Goal: Task Accomplishment & Management: Manage account settings

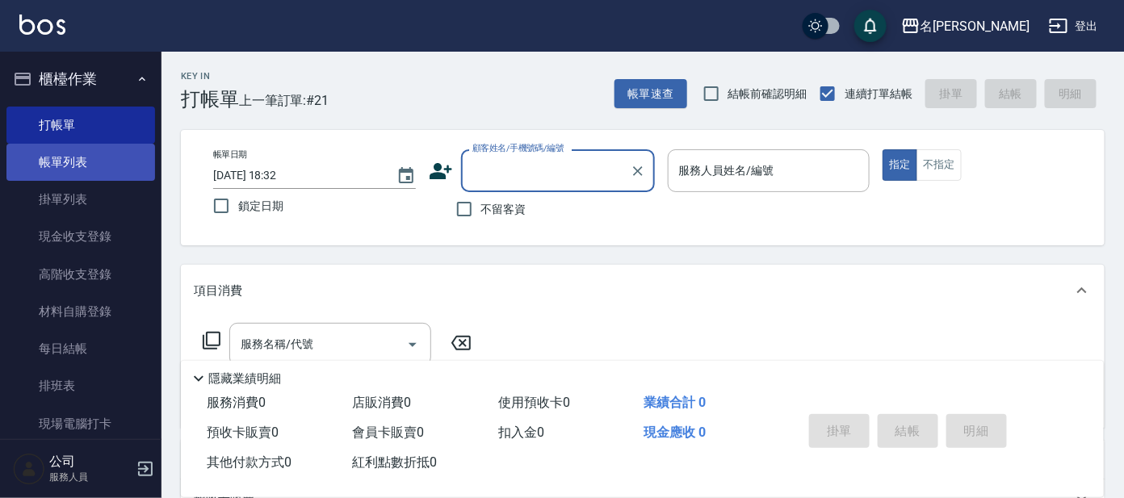
drag, startPoint x: 65, startPoint y: 153, endPoint x: 75, endPoint y: 167, distance: 17.5
click at [65, 153] on link "帳單列表" at bounding box center [80, 162] width 149 height 37
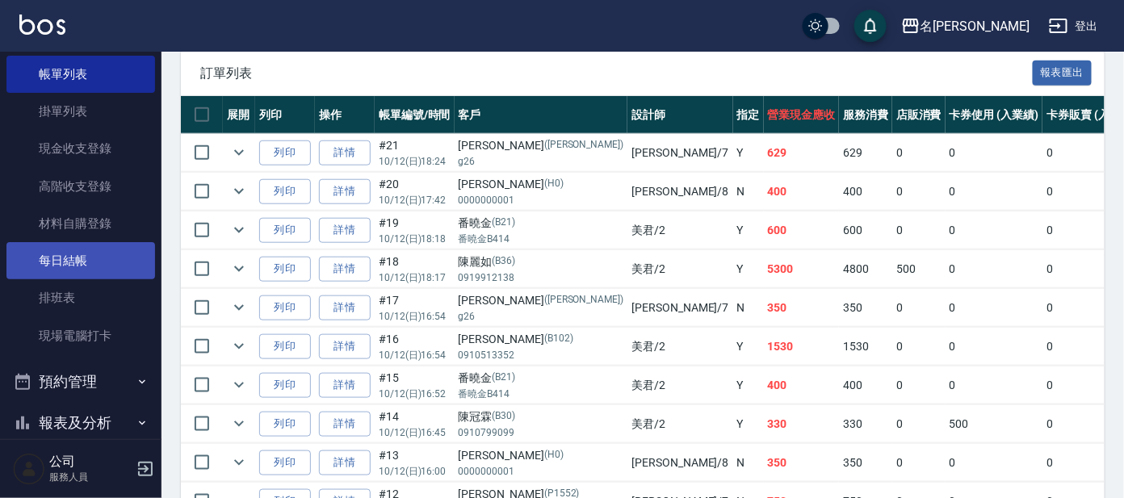
scroll to position [194, 0]
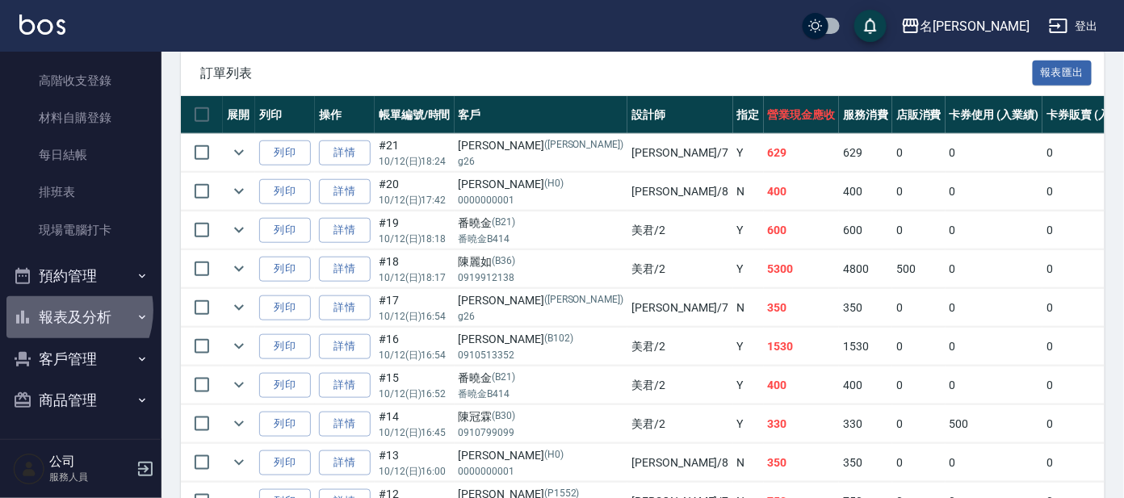
click at [58, 304] on button "報表及分析" at bounding box center [80, 317] width 149 height 42
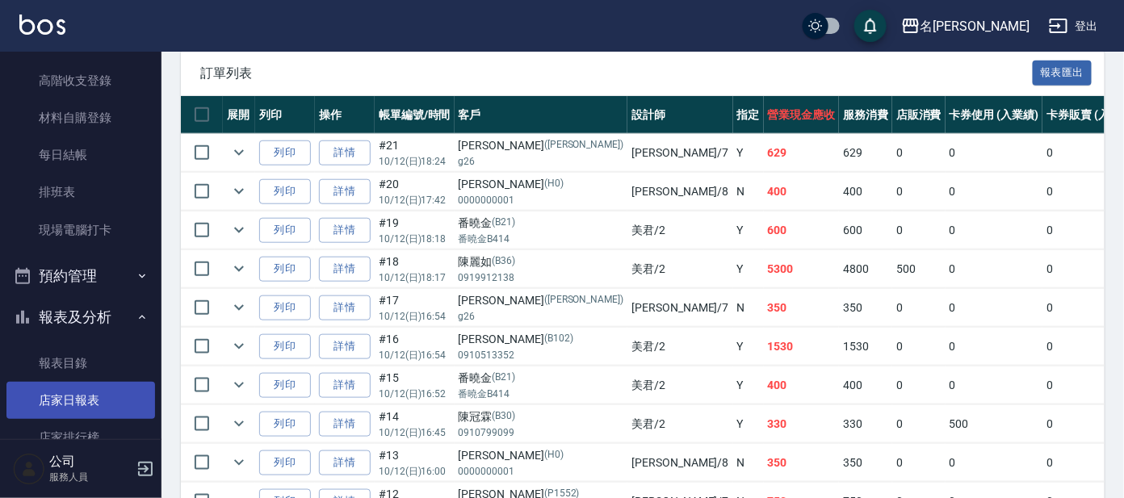
click at [94, 393] on link "店家日報表" at bounding box center [80, 400] width 149 height 37
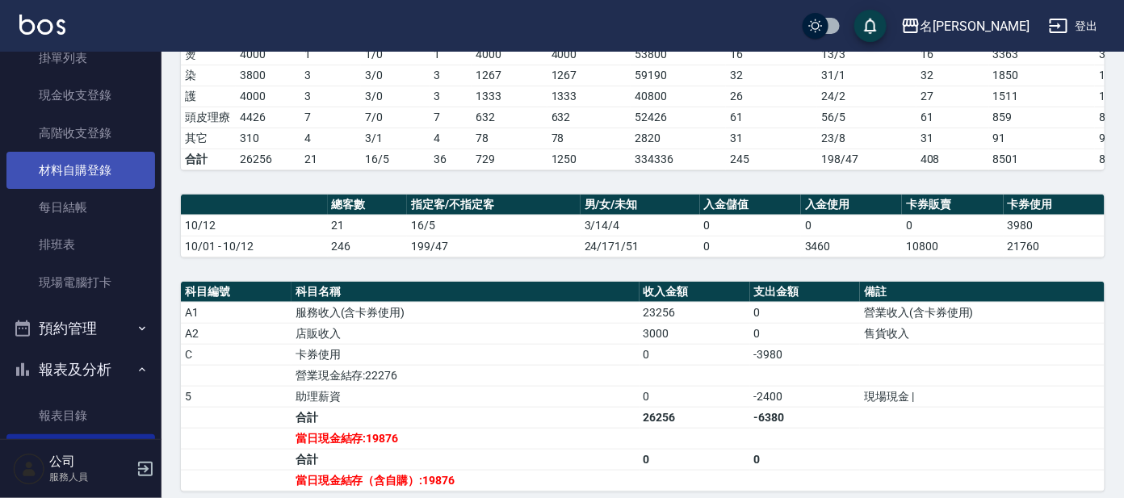
scroll to position [93, 0]
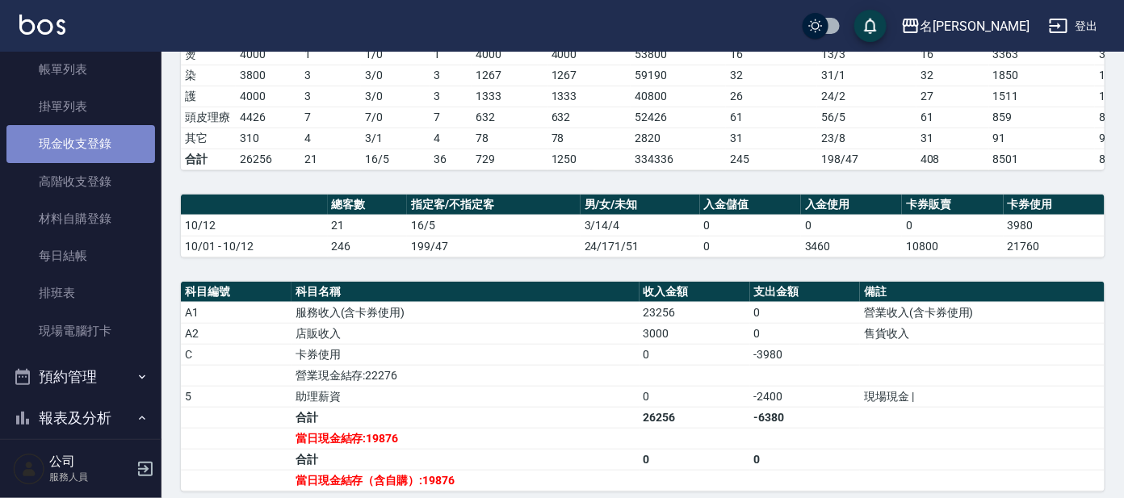
click at [107, 148] on link "現金收支登錄" at bounding box center [80, 143] width 149 height 37
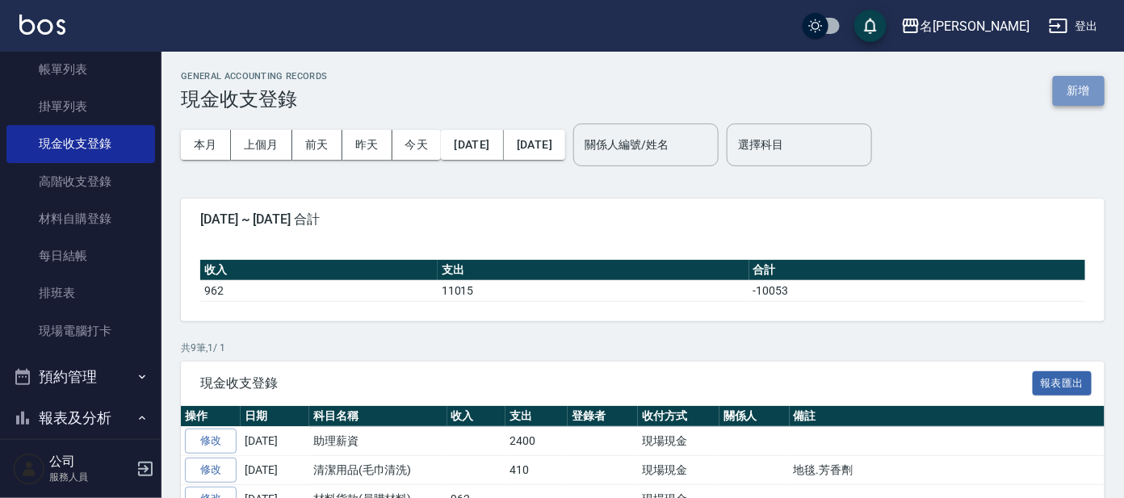
click at [1091, 98] on button "新增" at bounding box center [1079, 91] width 52 height 30
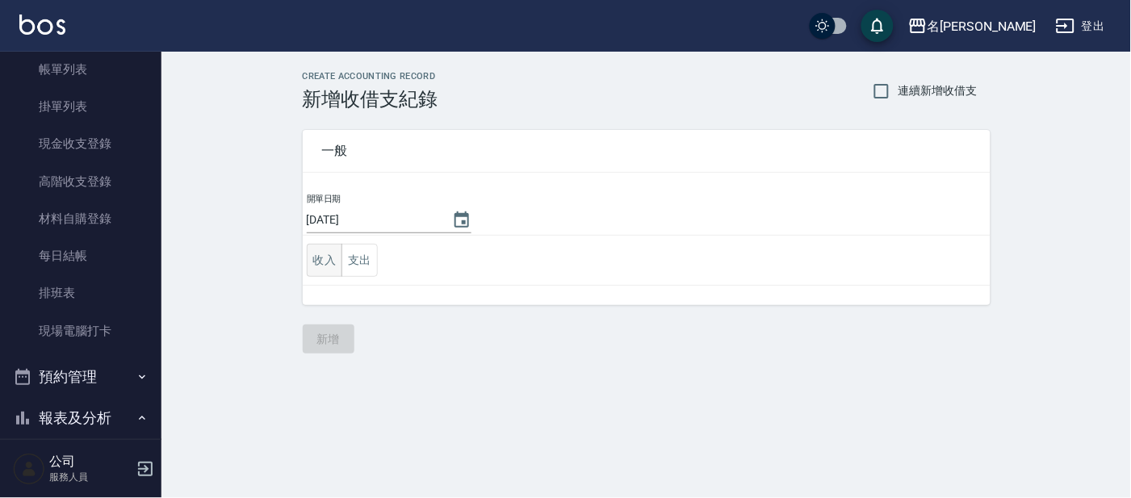
click at [327, 262] on button "收入" at bounding box center [325, 260] width 36 height 33
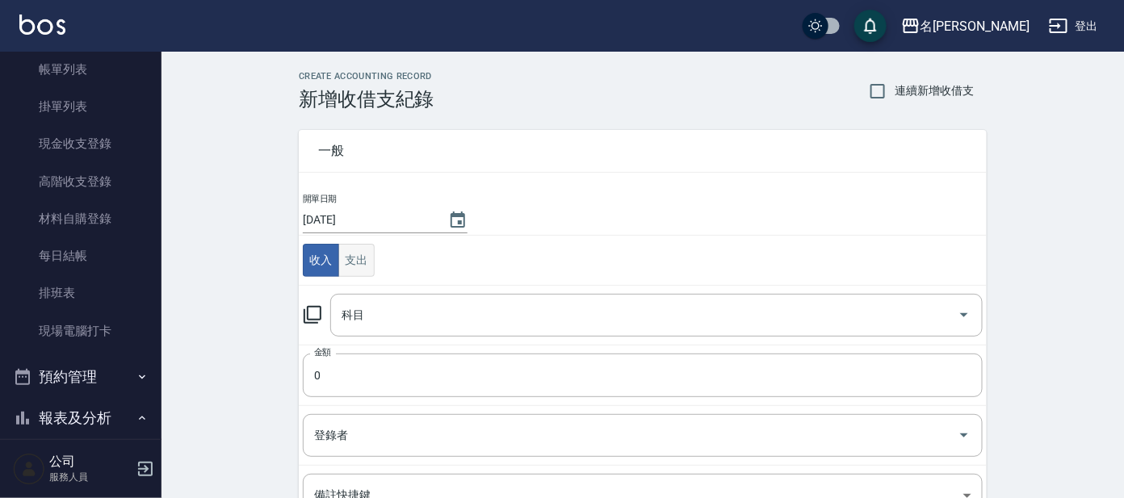
click at [359, 254] on button "支出" at bounding box center [356, 260] width 36 height 33
click at [390, 327] on div "科目" at bounding box center [656, 315] width 653 height 43
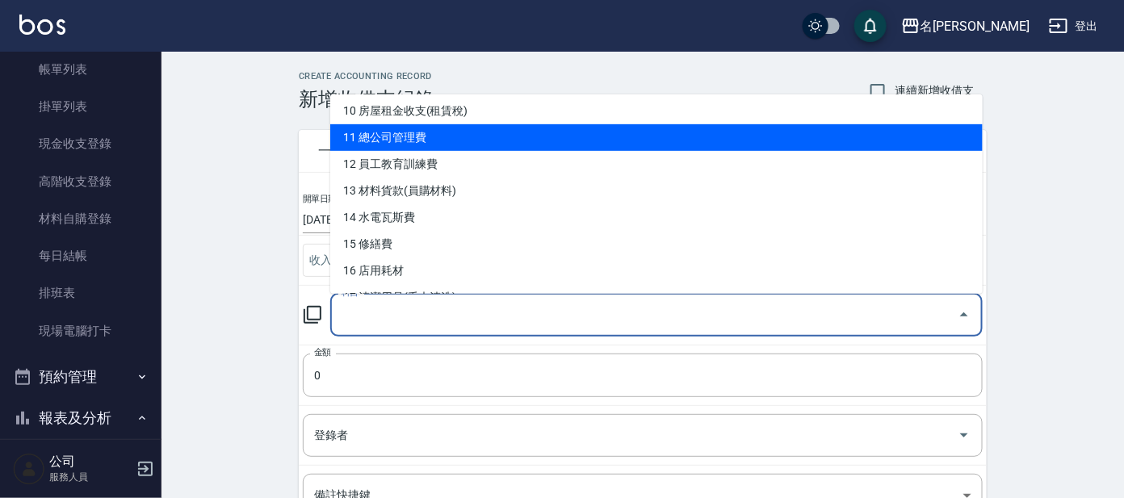
scroll to position [302, 0]
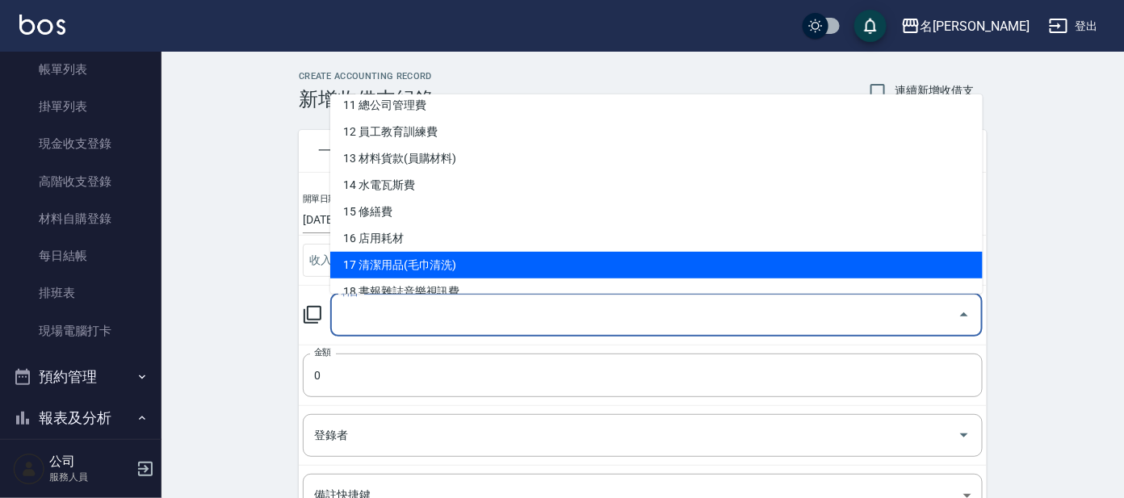
click at [417, 266] on li "17 清潔用品(毛巾清洗)" at bounding box center [656, 265] width 653 height 27
type input "17 清潔用品(毛巾清洗)"
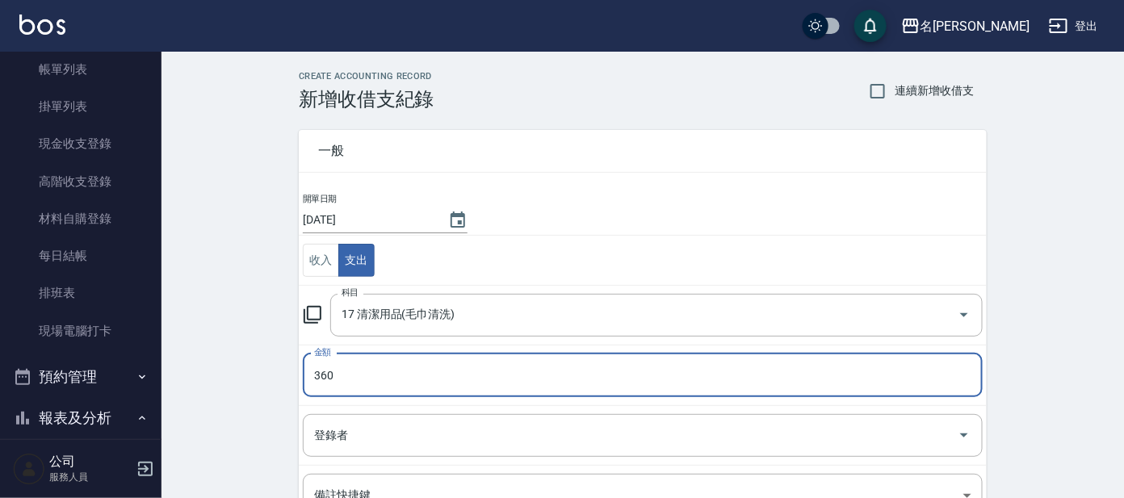
scroll to position [213, 0]
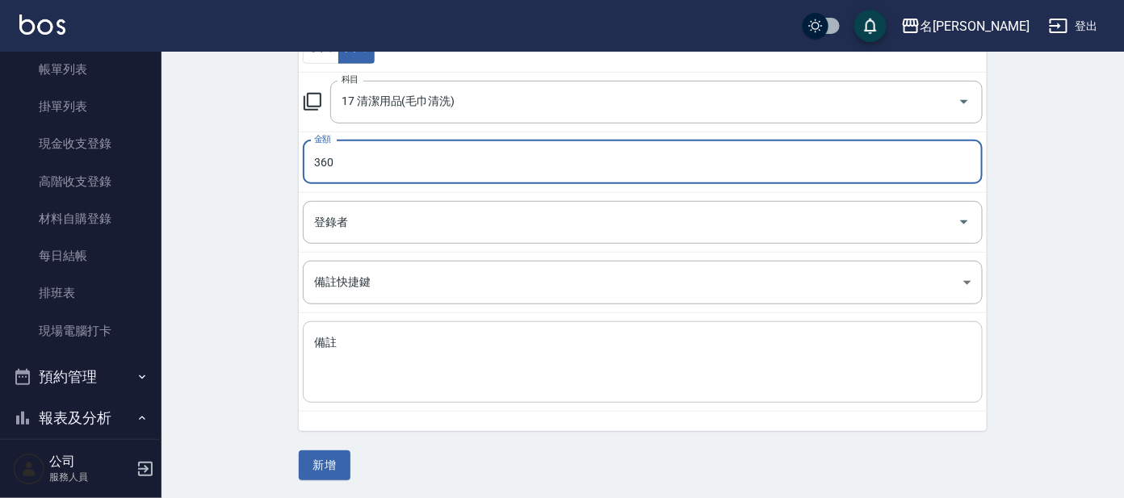
type input "360"
click at [395, 389] on div "x 備註" at bounding box center [643, 362] width 680 height 82
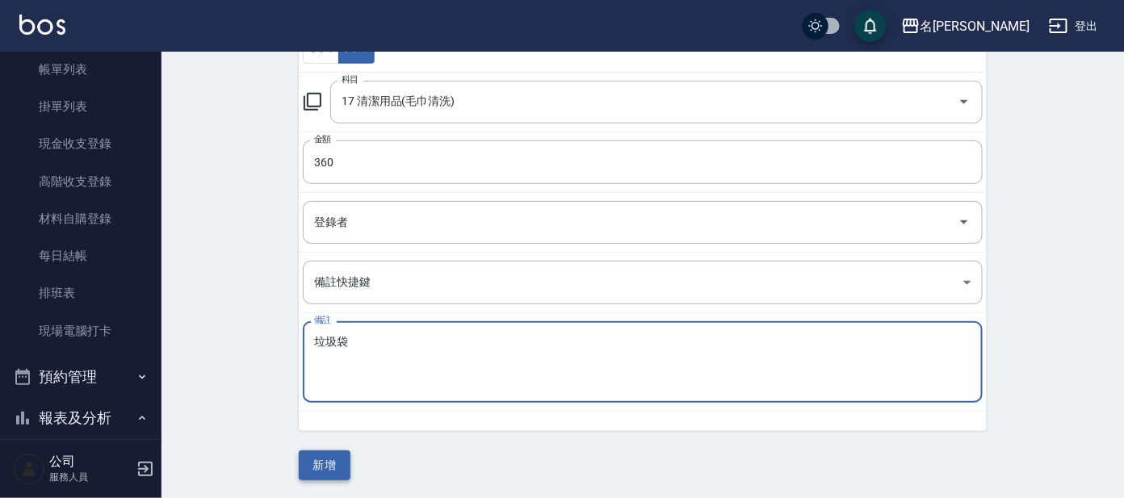
type textarea "垃圾袋"
click at [321, 453] on button "新增" at bounding box center [325, 466] width 52 height 30
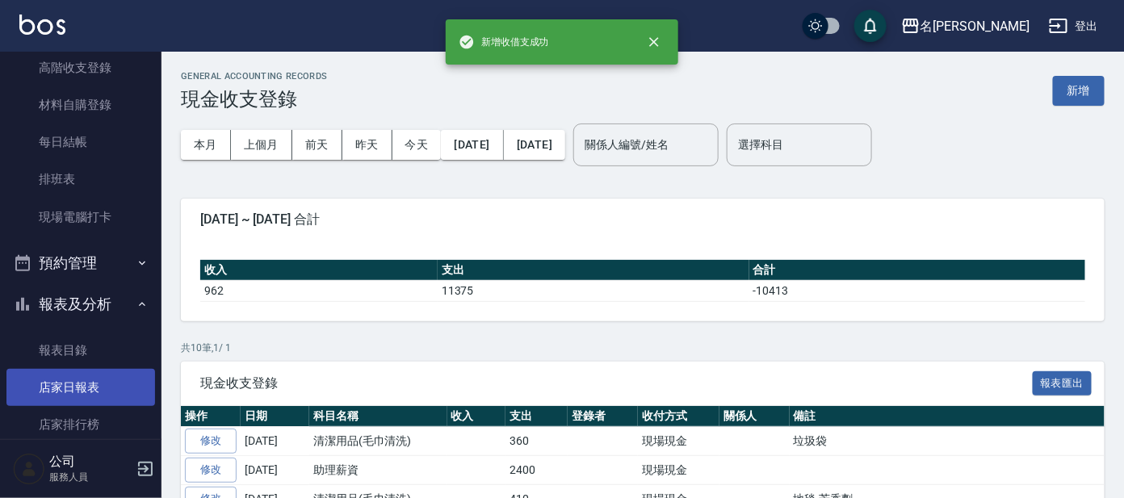
scroll to position [295, 0]
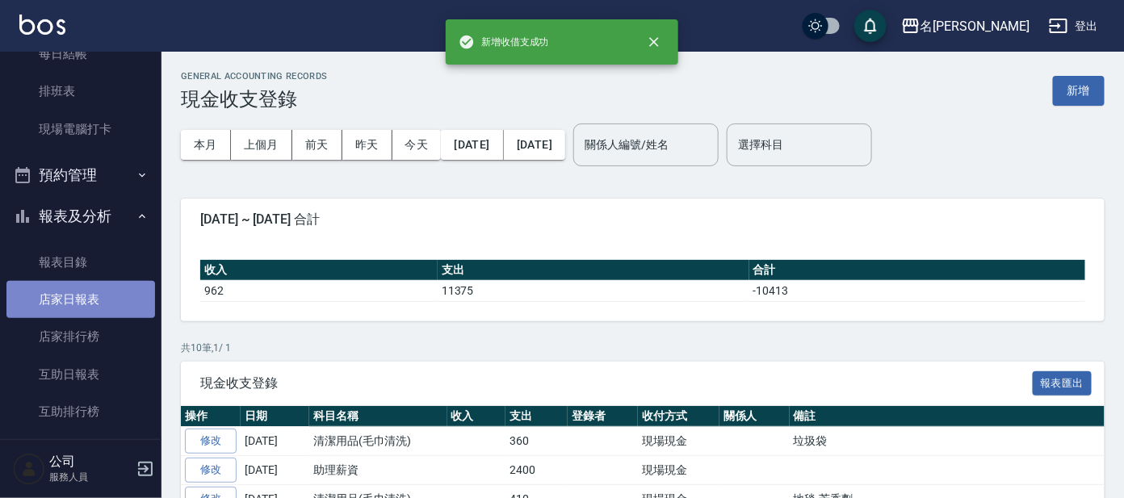
click at [81, 303] on link "店家日報表" at bounding box center [80, 299] width 149 height 37
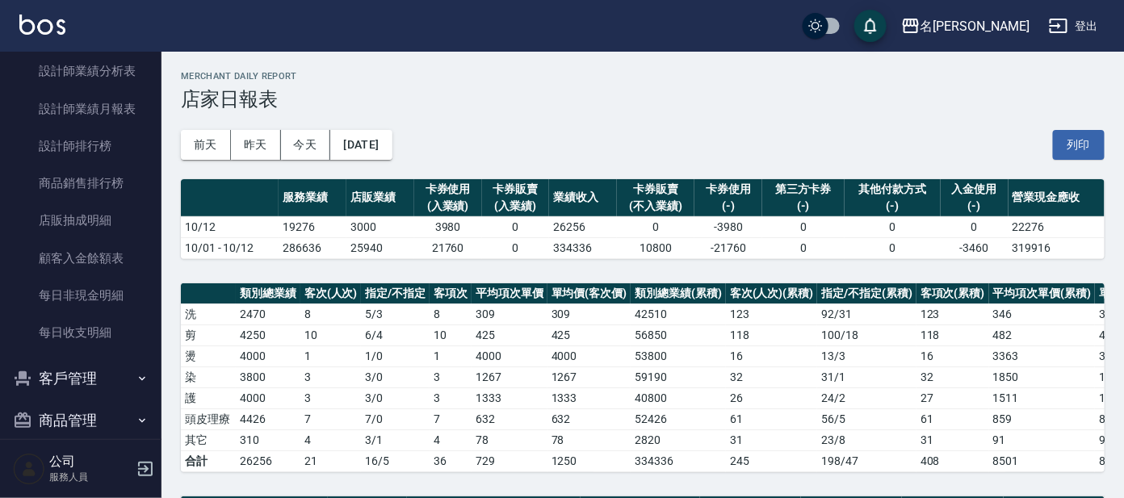
scroll to position [879, 0]
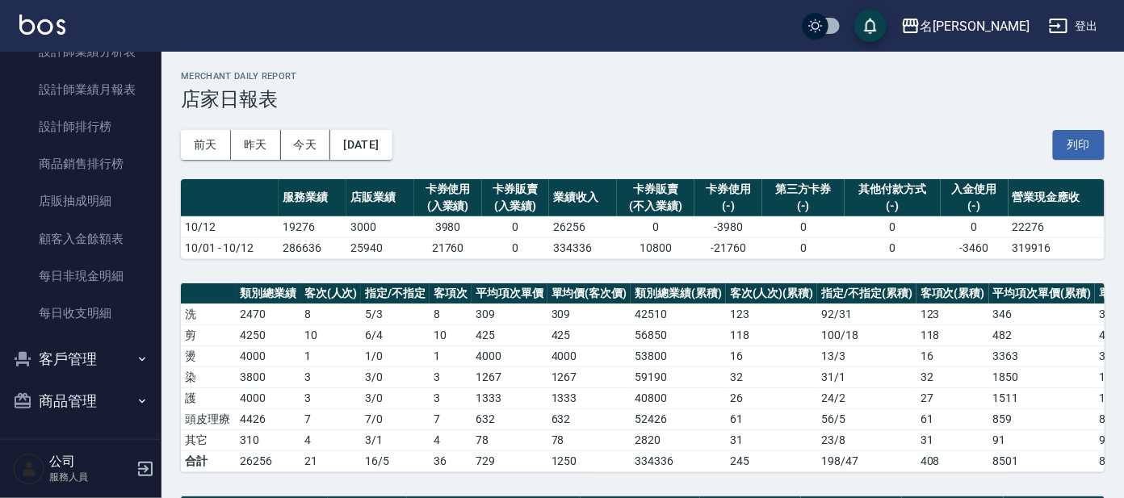
drag, startPoint x: 609, startPoint y: 309, endPoint x: 611, endPoint y: 288, distance: 21.1
click at [611, 288] on table "類別總業績 客次(人次) 指定/不指定 客項次 平均項次單價 單均價(客次價) 類別總業績(累積) 客次(人次)(累積) 指定/不指定(累積) 客項次(累積)…" at bounding box center [695, 377] width 1029 height 189
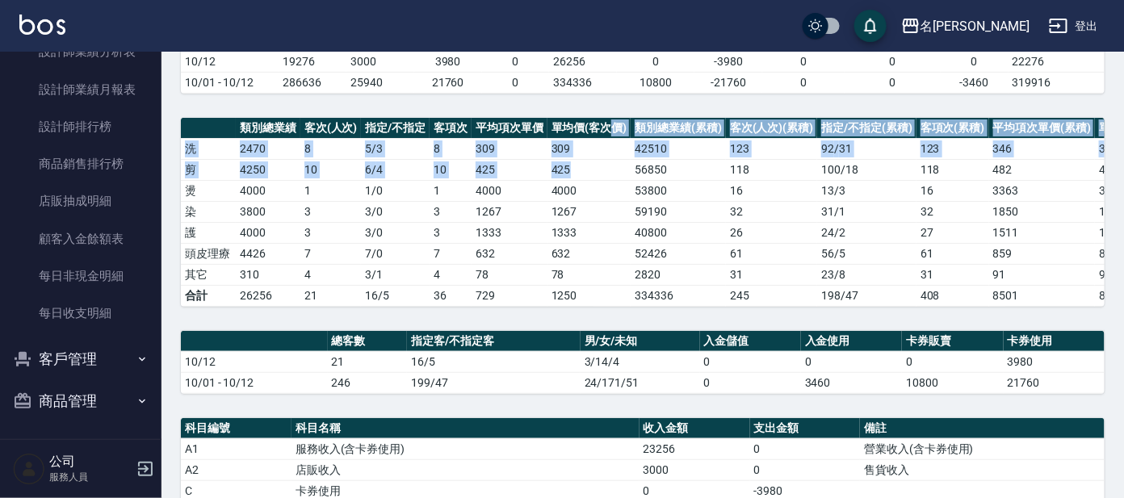
scroll to position [100, 0]
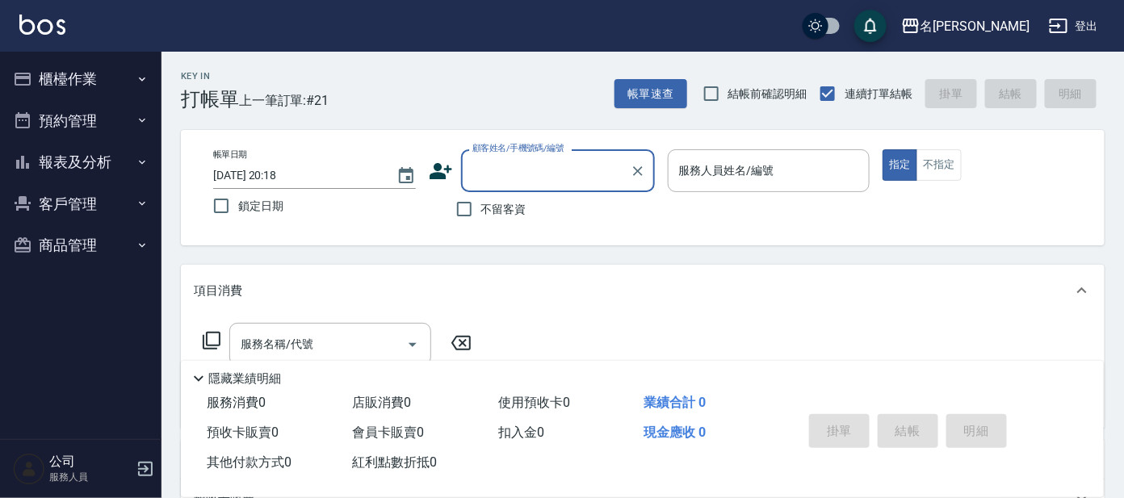
click at [54, 83] on button "櫃檯作業" at bounding box center [80, 79] width 149 height 42
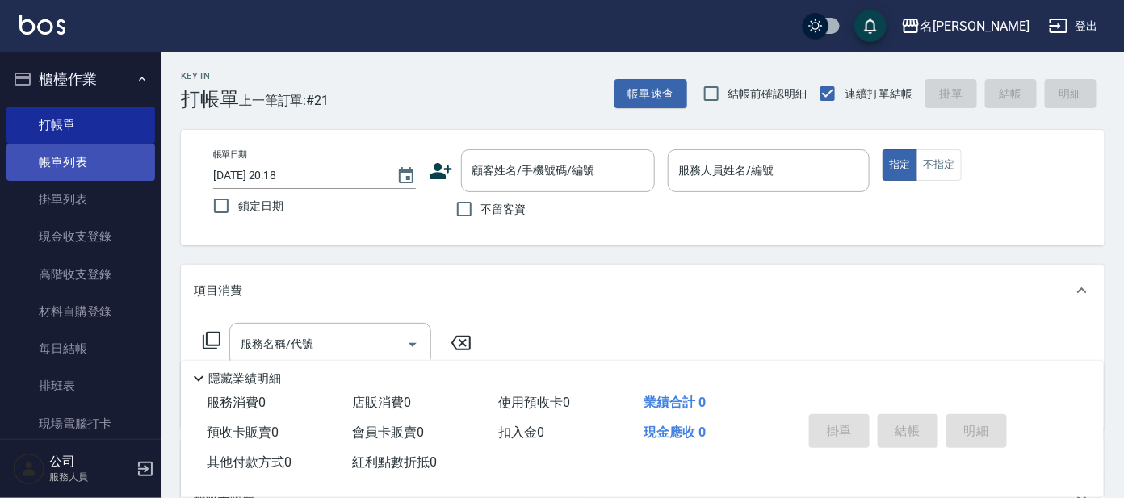
click at [68, 173] on link "帳單列表" at bounding box center [80, 162] width 149 height 37
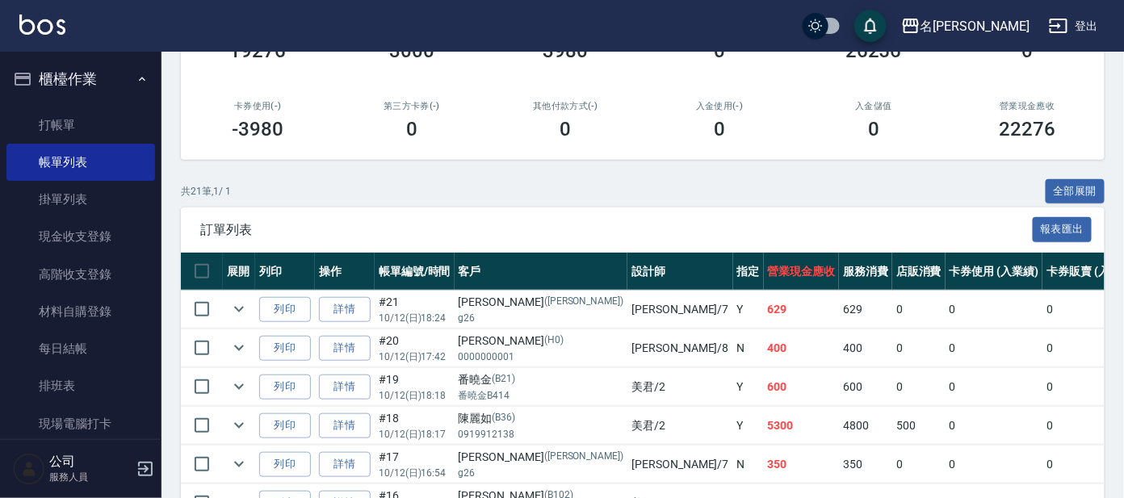
scroll to position [403, 0]
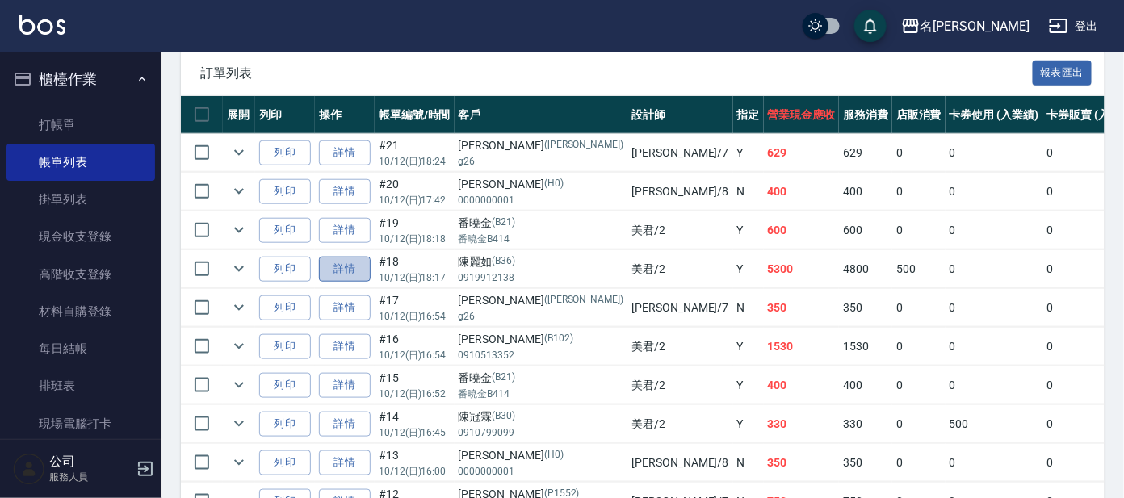
click at [340, 263] on link "詳情" at bounding box center [345, 269] width 52 height 25
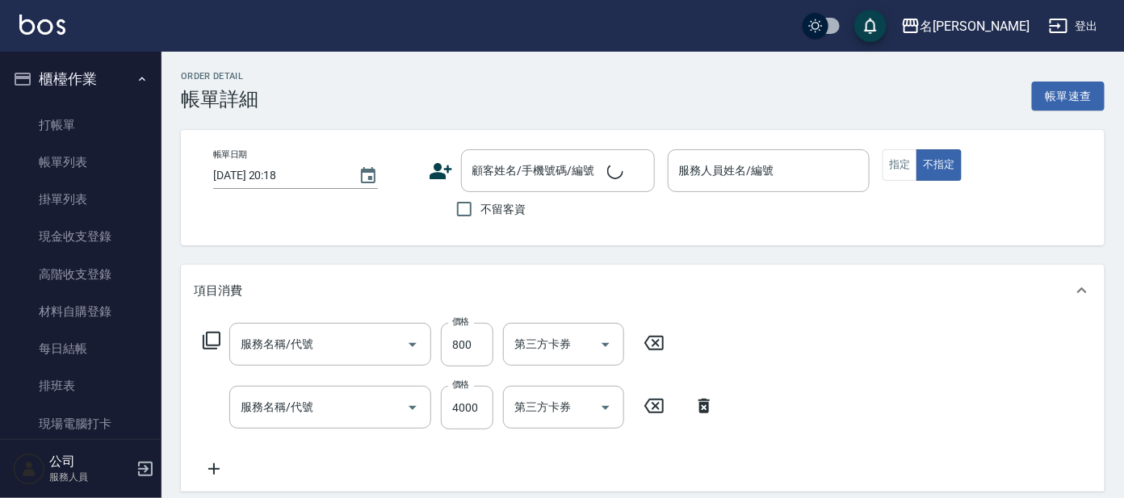
scroll to position [294, 0]
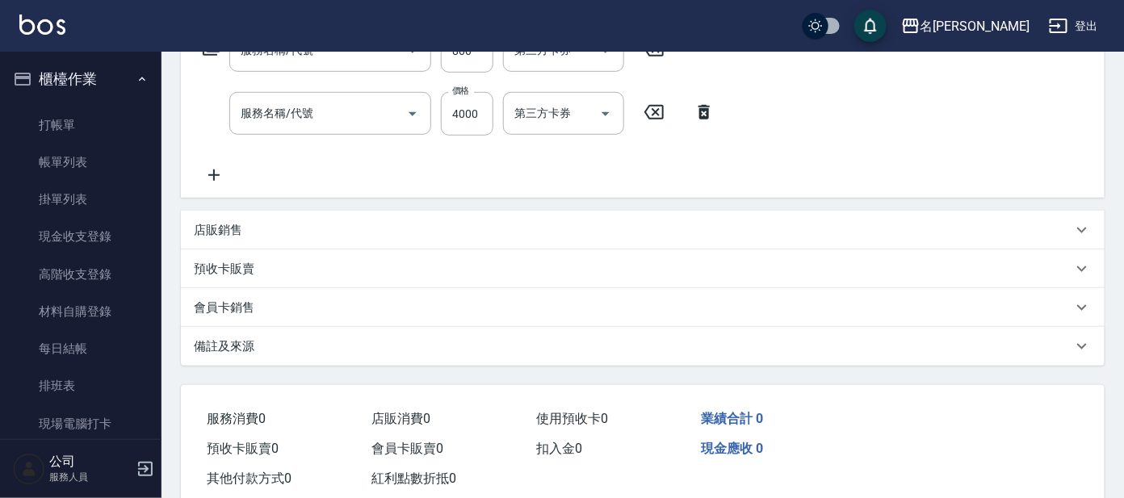
type input "[DATE] 18:17"
type input "美君-2"
type input "補染髮UP(半頭)(404)"
type input "空氣燙髮(200)"
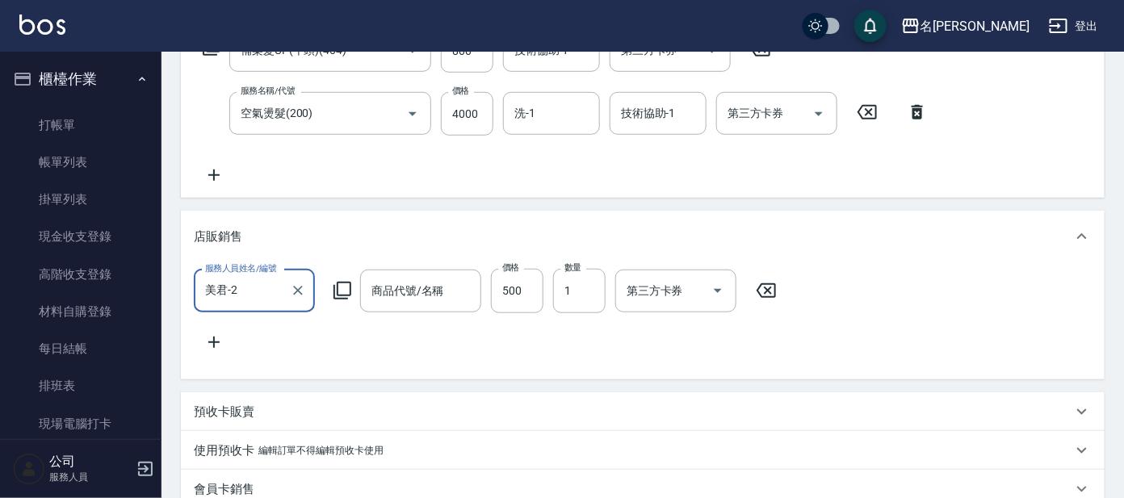
type input "頭皮隔離"
type input "[PERSON_NAME]/0919912138/B36"
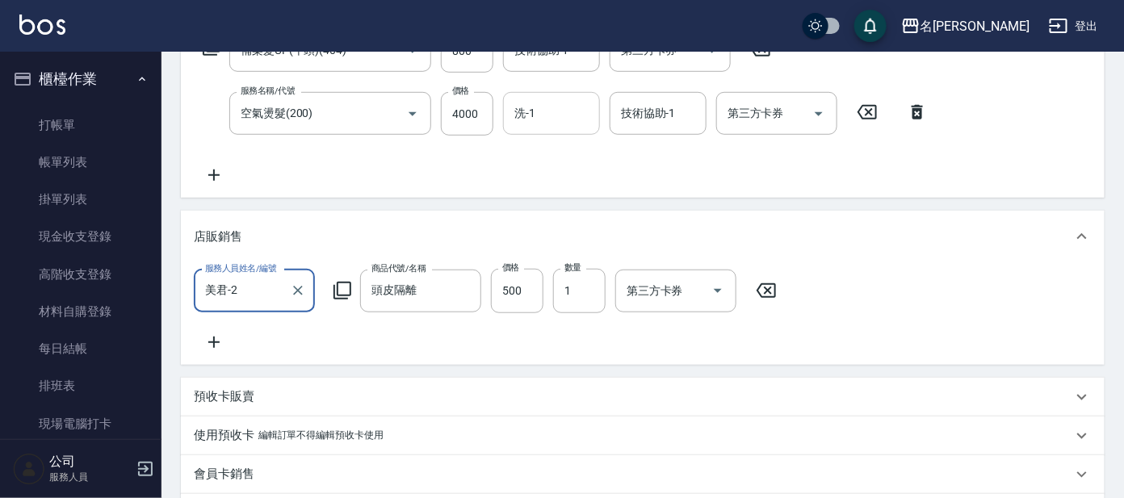
click at [522, 124] on input "洗-1" at bounding box center [551, 113] width 82 height 28
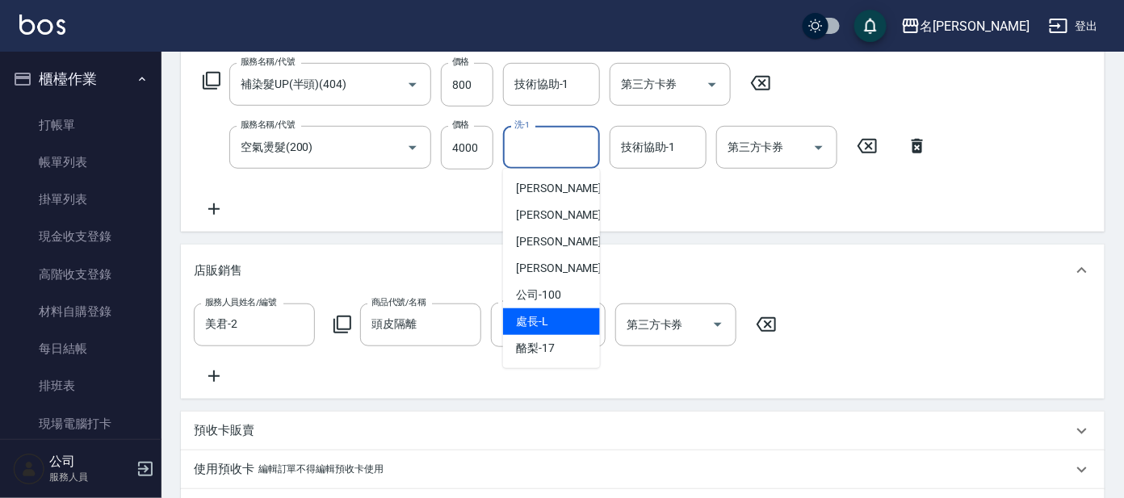
scroll to position [294, 0]
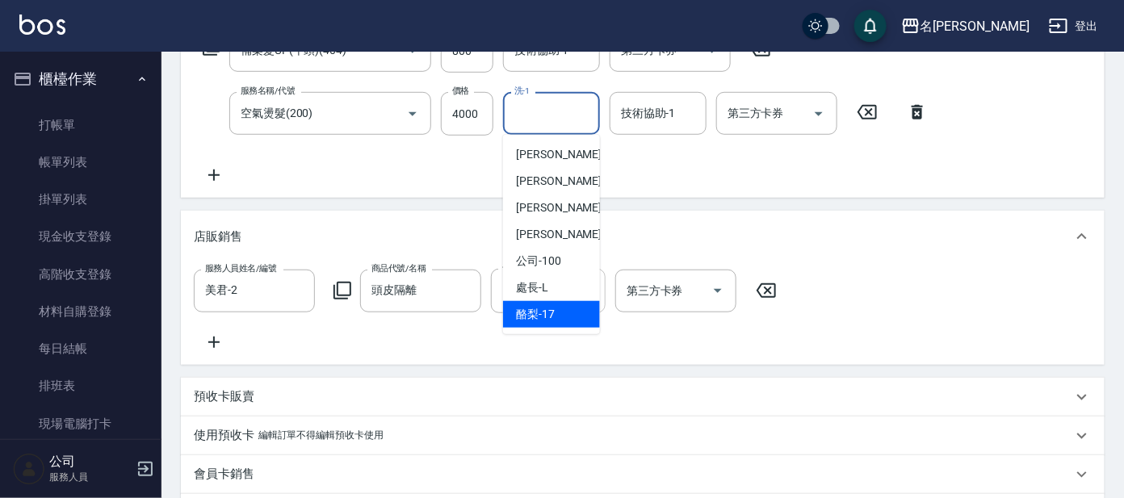
drag, startPoint x: 575, startPoint y: 317, endPoint x: 577, endPoint y: 279, distance: 38.8
click at [575, 316] on div "酪梨 -17" at bounding box center [551, 314] width 97 height 27
type input "酪梨-17"
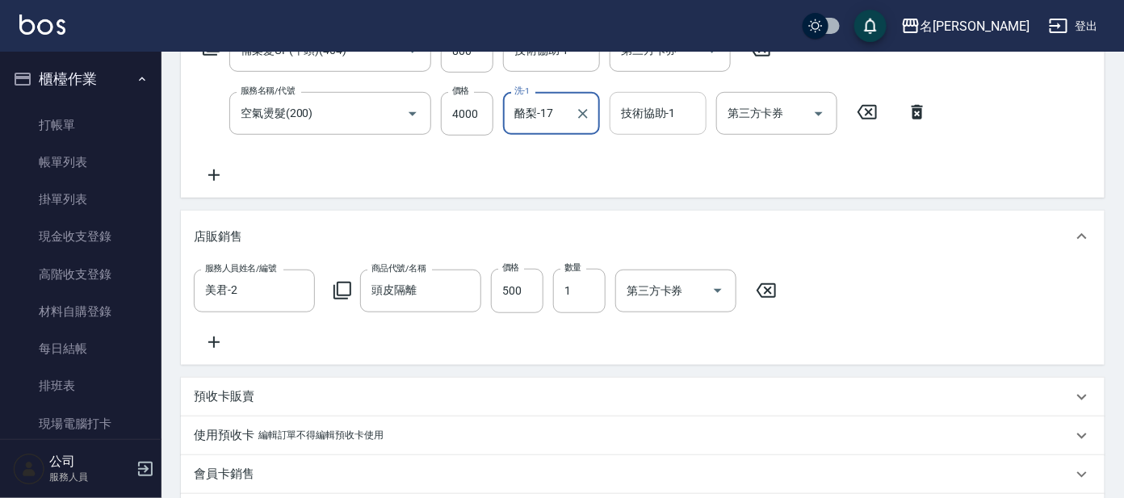
click at [638, 120] on input "技術協助-1" at bounding box center [658, 113] width 82 height 28
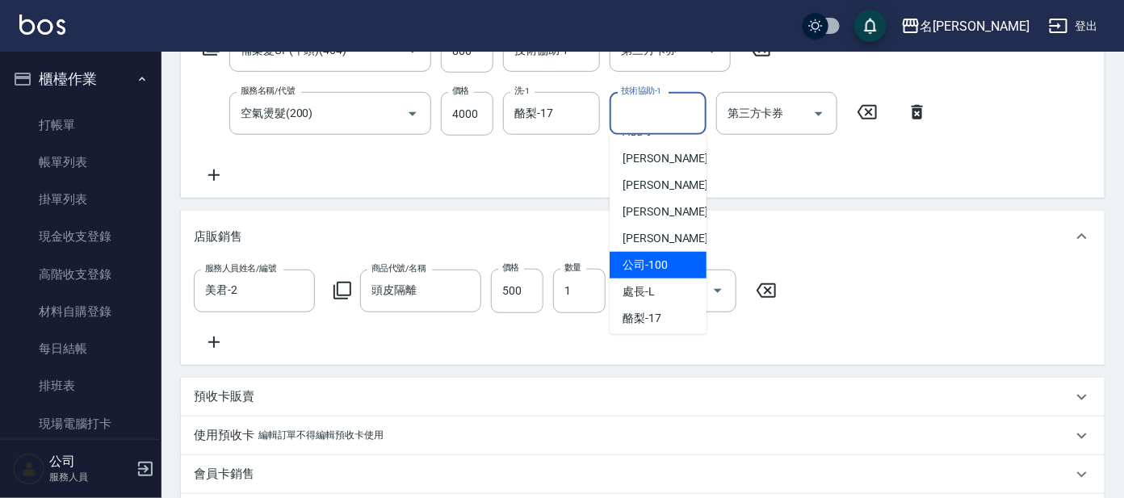
scroll to position [133, 0]
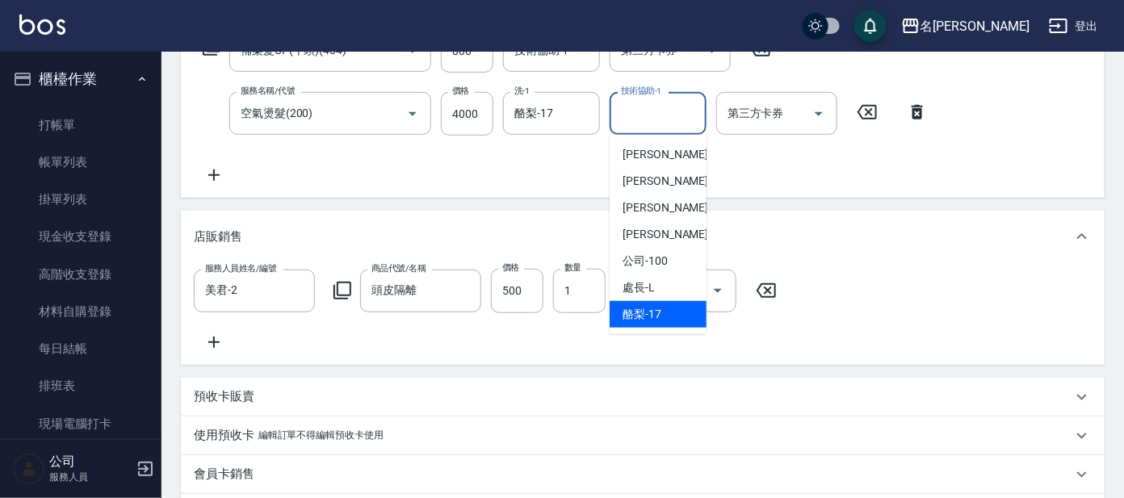
click at [657, 306] on span "酪梨 -17" at bounding box center [642, 314] width 39 height 17
type input "酪梨-17"
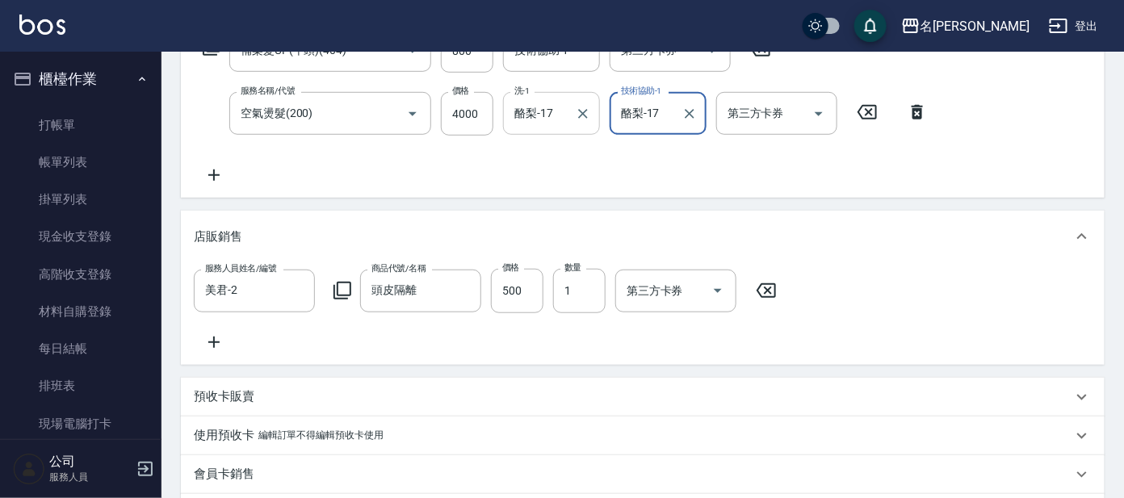
scroll to position [193, 0]
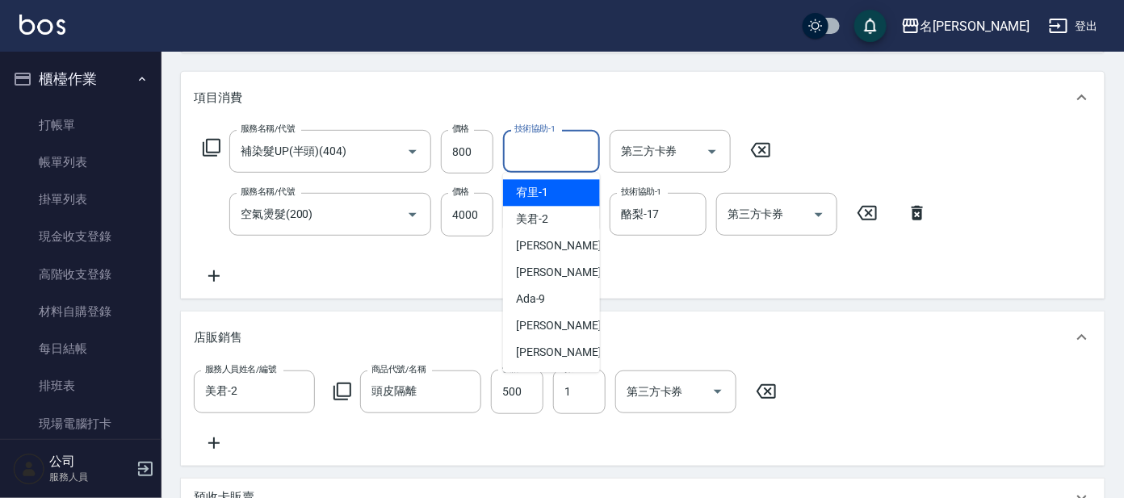
click at [560, 155] on input "技術協助-1" at bounding box center [551, 151] width 82 height 28
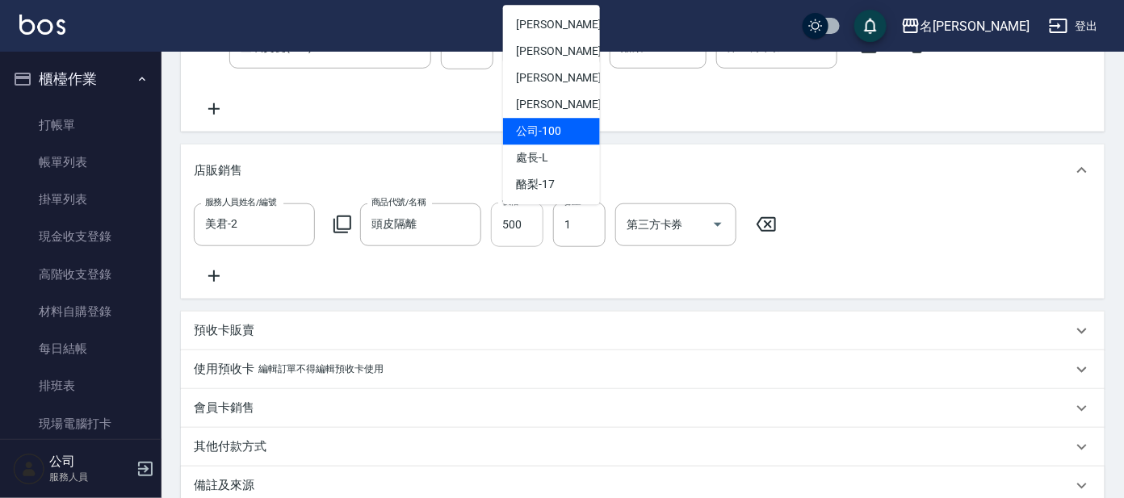
scroll to position [395, 0]
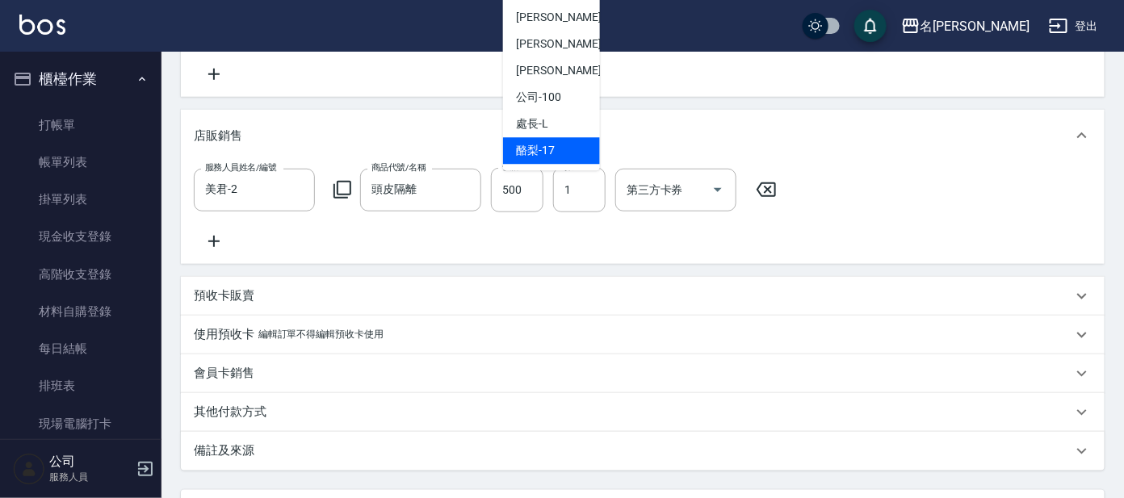
click at [558, 146] on div "酪梨 -17" at bounding box center [551, 151] width 97 height 27
type input "酪梨-17"
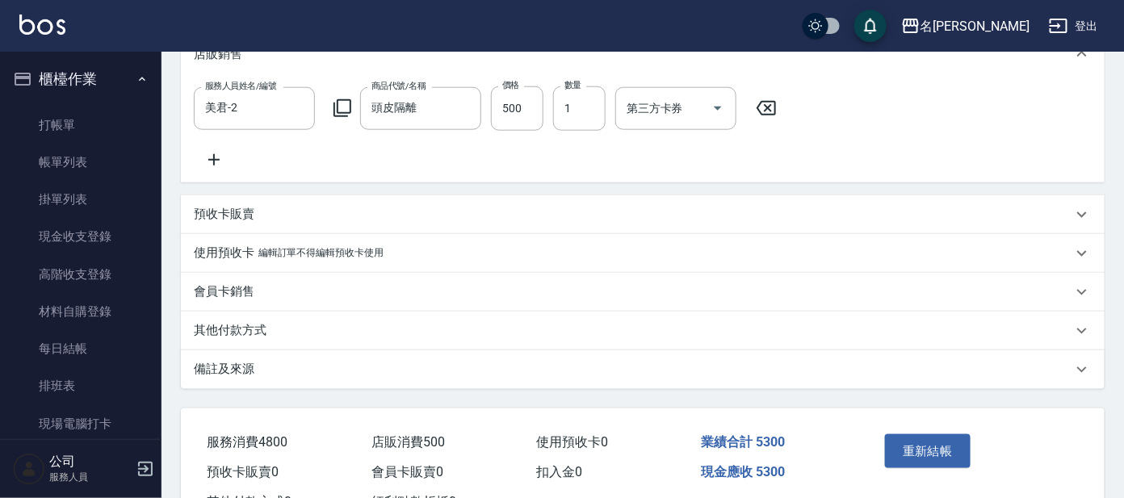
scroll to position [552, 0]
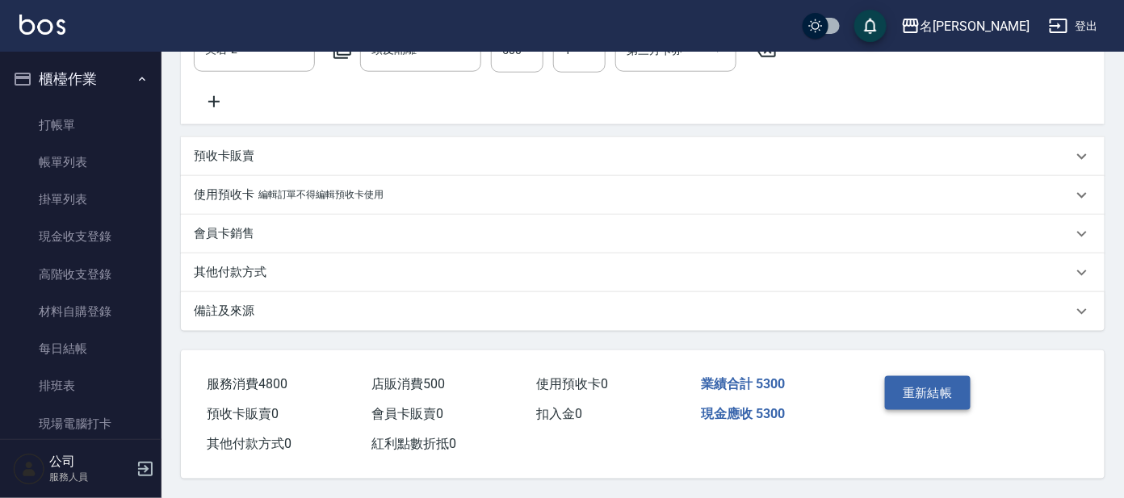
drag, startPoint x: 911, startPoint y: 366, endPoint x: 903, endPoint y: 376, distance: 12.6
click at [905, 372] on div "重新結帳" at bounding box center [926, 405] width 94 height 70
click at [903, 376] on button "重新結帳" at bounding box center [928, 393] width 86 height 34
